Goal: Information Seeking & Learning: Learn about a topic

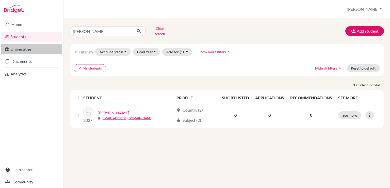
click at [31, 46] on link "Universities" at bounding box center [31, 49] width 61 height 10
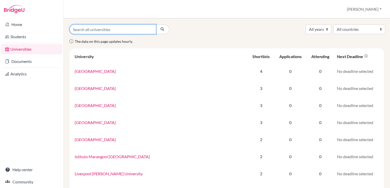
click at [112, 28] on input "Search all universities" at bounding box center [113, 29] width 87 height 10
type input "oxford"
click at [156, 24] on button "submit" at bounding box center [162, 29] width 13 height 10
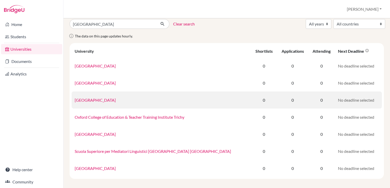
scroll to position [8, 0]
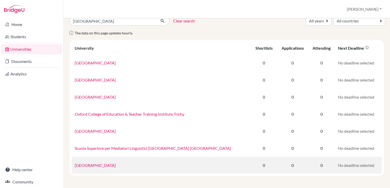
click at [106, 165] on link "University of Oxford" at bounding box center [95, 164] width 41 height 5
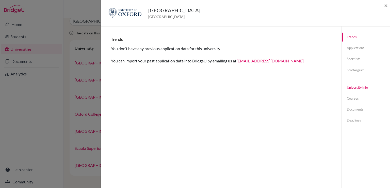
click at [354, 86] on link "University info" at bounding box center [366, 87] width 48 height 9
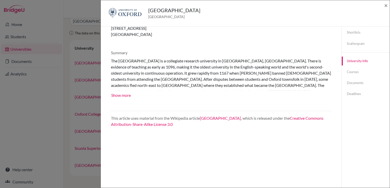
scroll to position [0, 0]
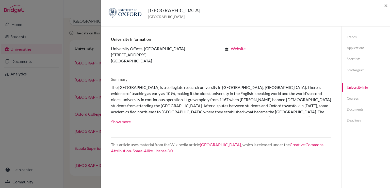
click at [235, 50] on link "Website" at bounding box center [238, 48] width 15 height 5
